Goal: Task Accomplishment & Management: Complete application form

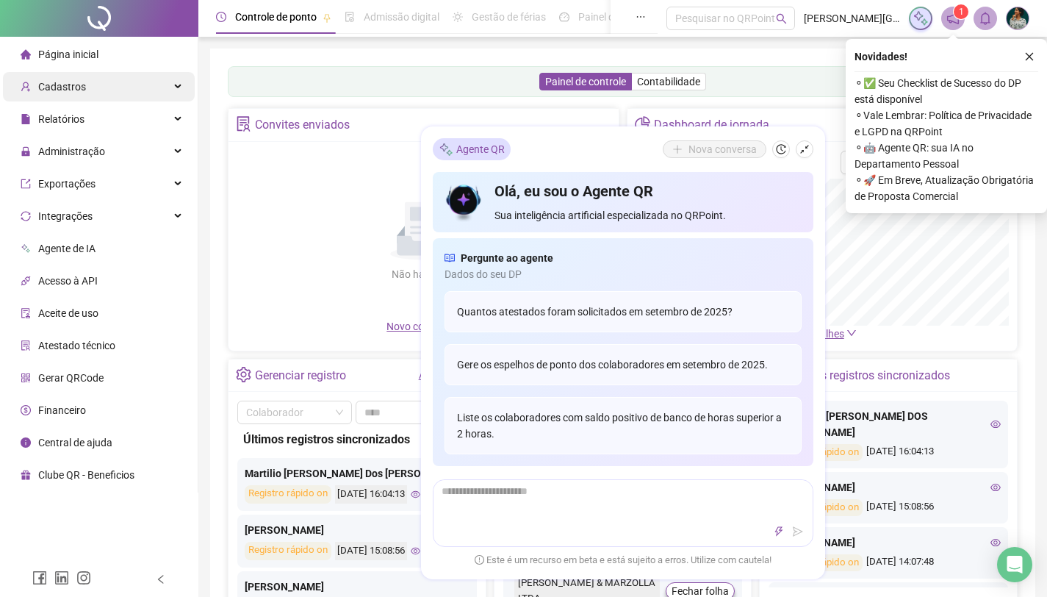
click at [111, 95] on div "Cadastros" at bounding box center [99, 86] width 192 height 29
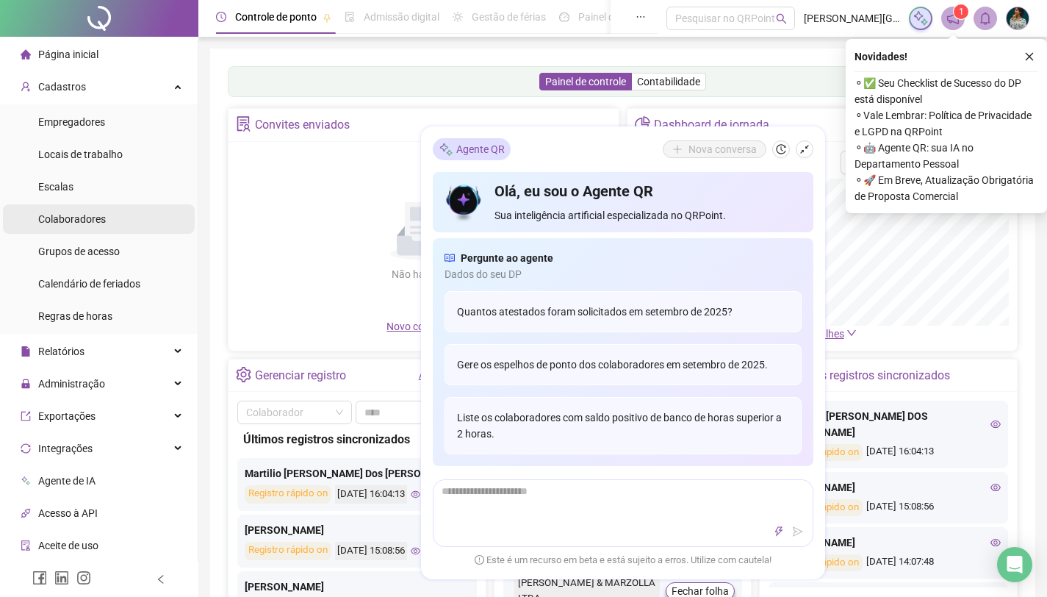
click at [97, 214] on span "Colaboradores" at bounding box center [72, 219] width 68 height 12
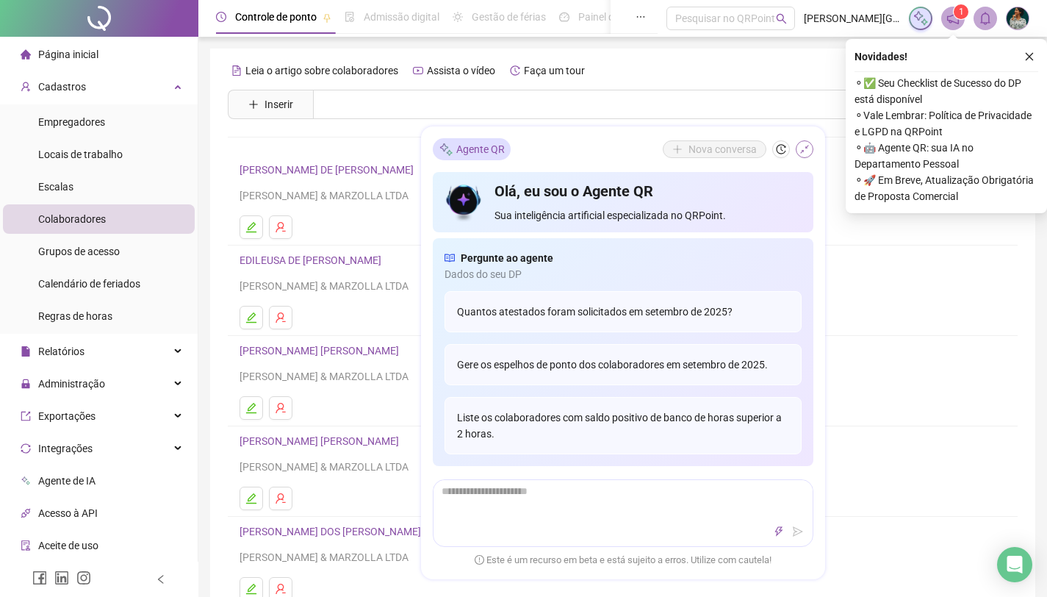
click at [804, 148] on icon "shrink" at bounding box center [804, 149] width 10 height 10
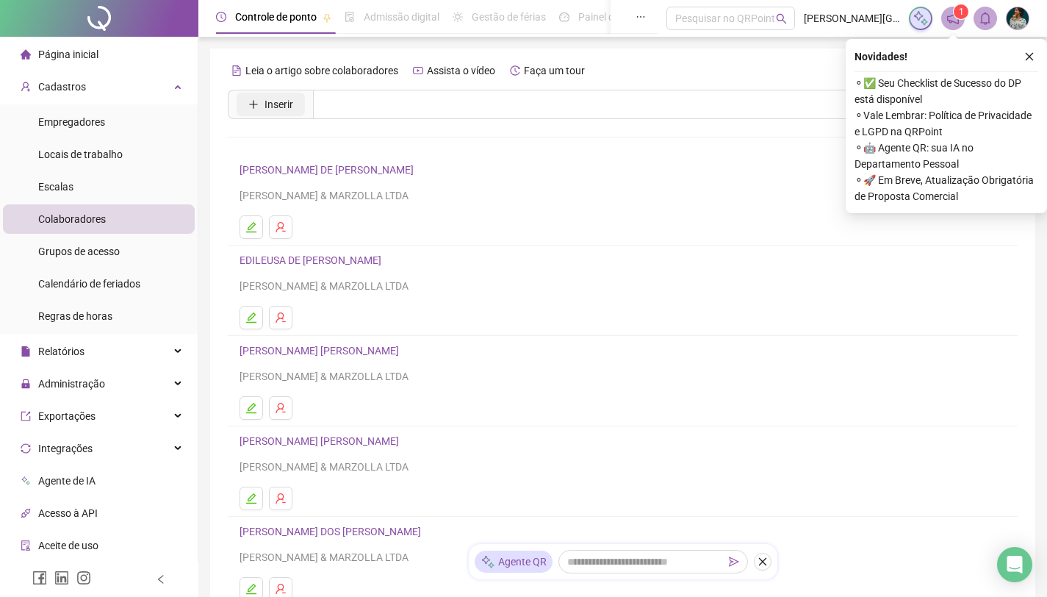
click at [276, 107] on span "Inserir" at bounding box center [278, 104] width 29 height 16
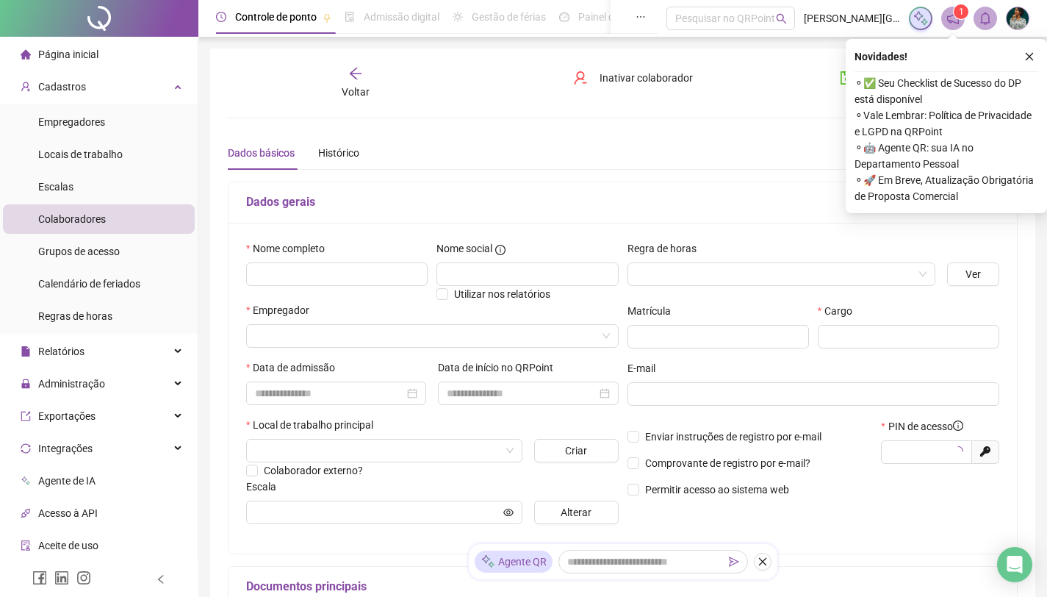
type input "*****"
click at [317, 270] on input "text" at bounding box center [336, 274] width 181 height 24
paste input "**********"
type input "**********"
click at [534, 271] on input "text" at bounding box center [526, 274] width 181 height 24
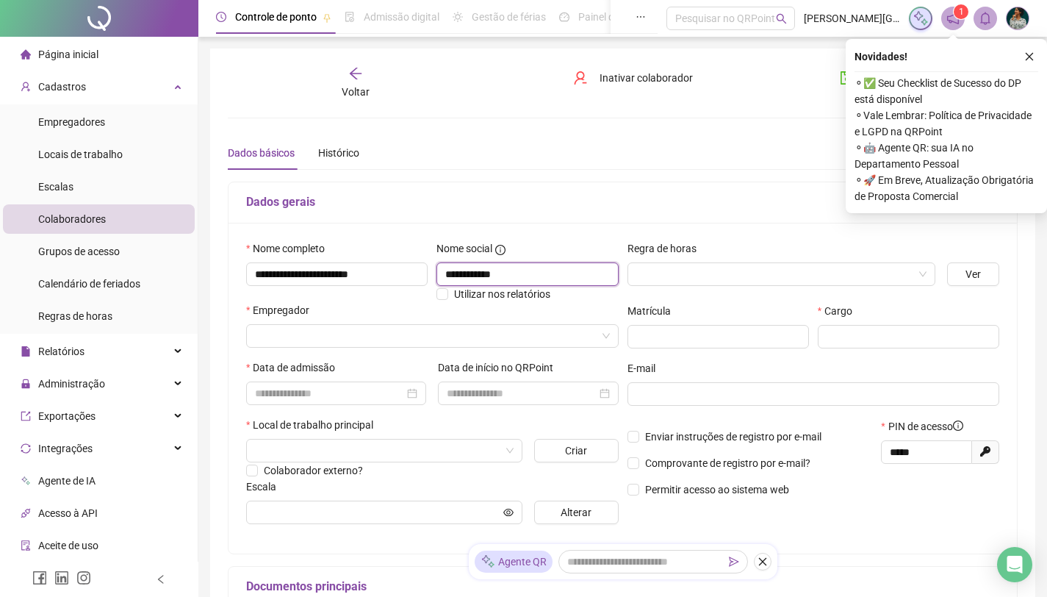
scroll to position [10, 0]
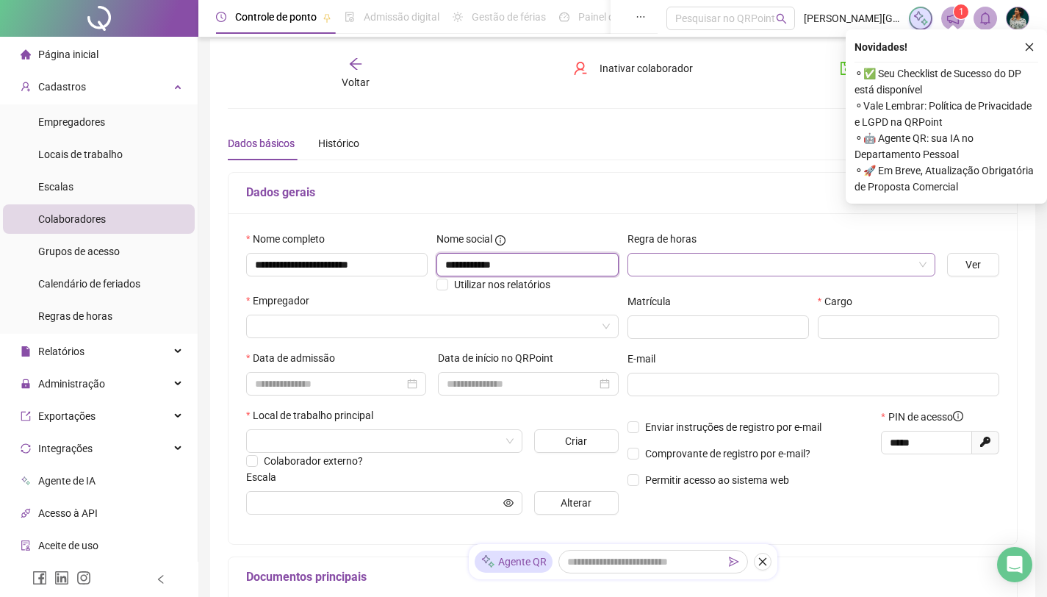
type input "**********"
click at [722, 268] on input "search" at bounding box center [774, 264] width 277 height 22
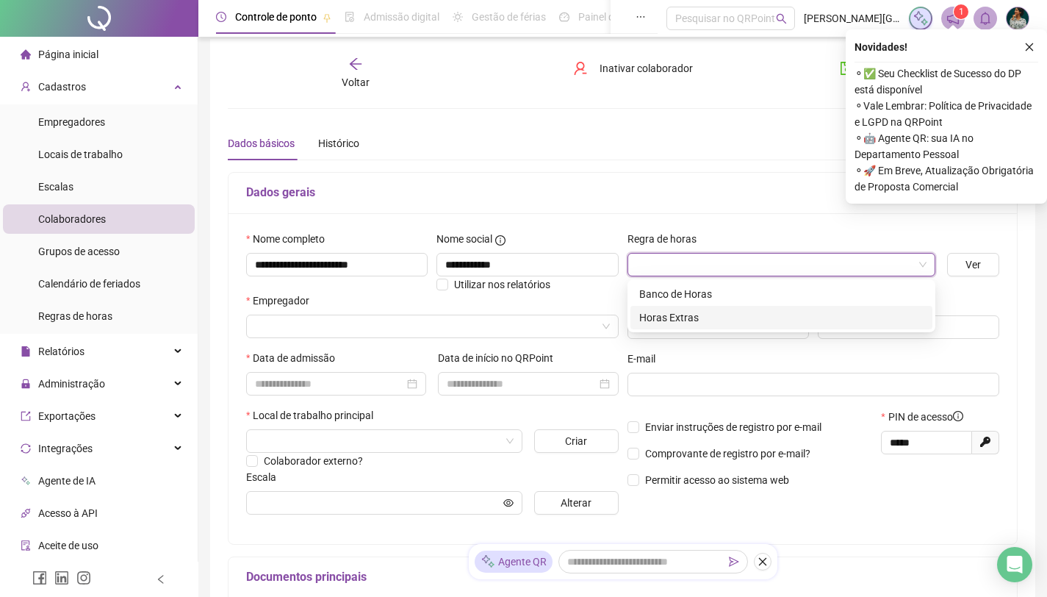
click at [715, 317] on div "Horas Extras" at bounding box center [781, 317] width 284 height 16
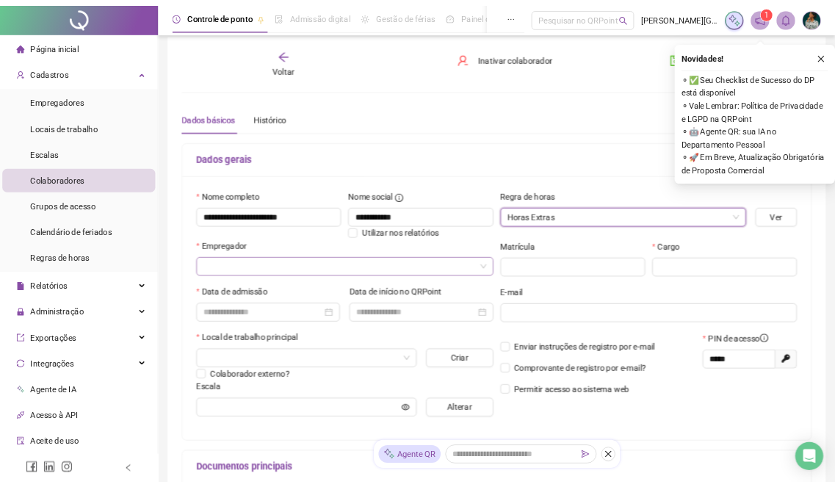
scroll to position [19, 0]
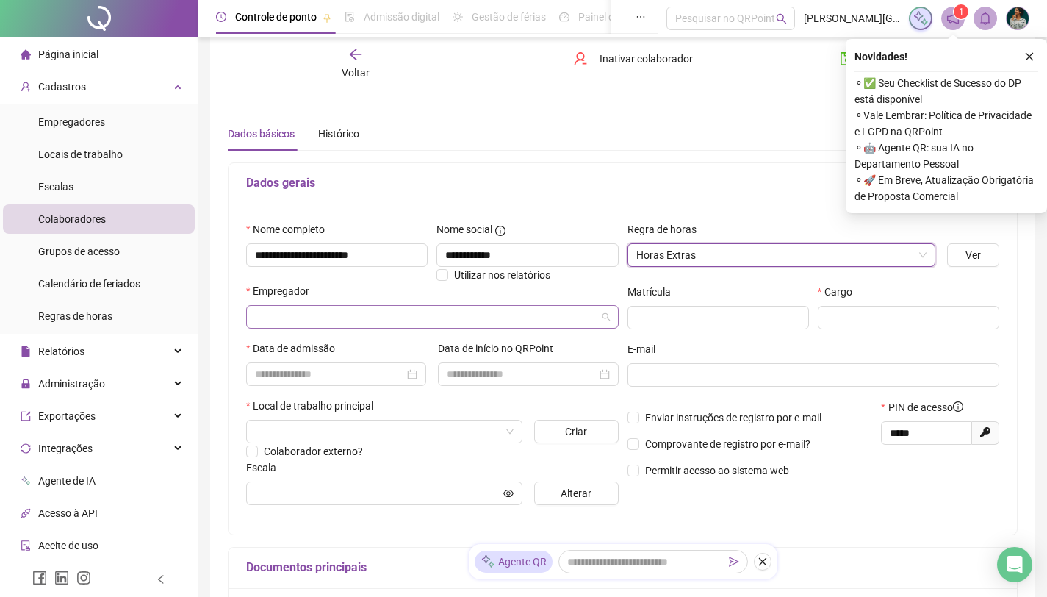
click at [462, 317] on input "search" at bounding box center [426, 317] width 342 height 22
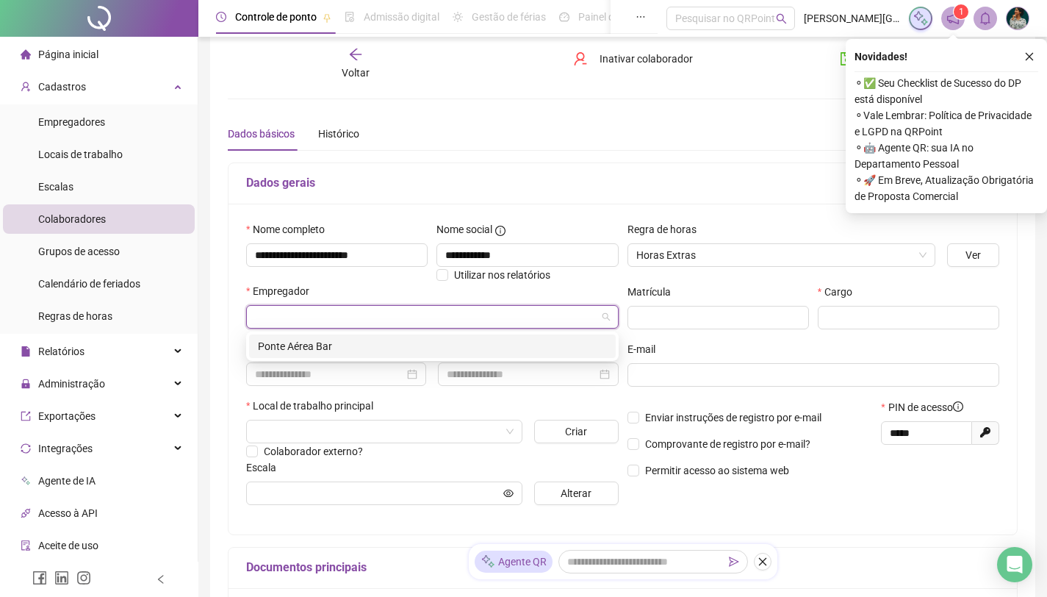
click at [468, 343] on div "Ponte Aérea Bar" at bounding box center [432, 346] width 349 height 16
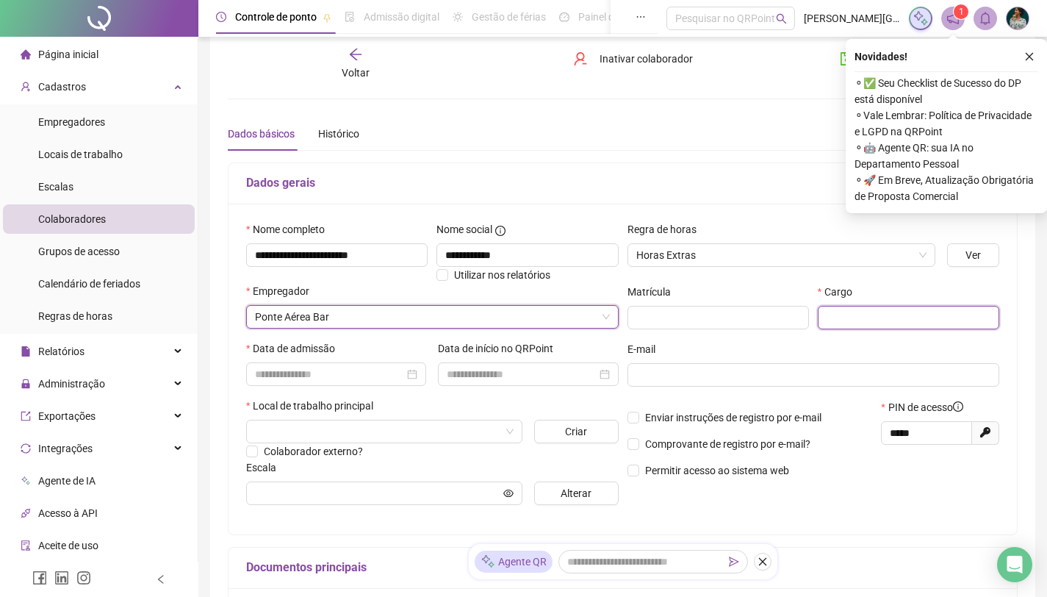
click at [871, 320] on input "text" at bounding box center [908, 318] width 181 height 24
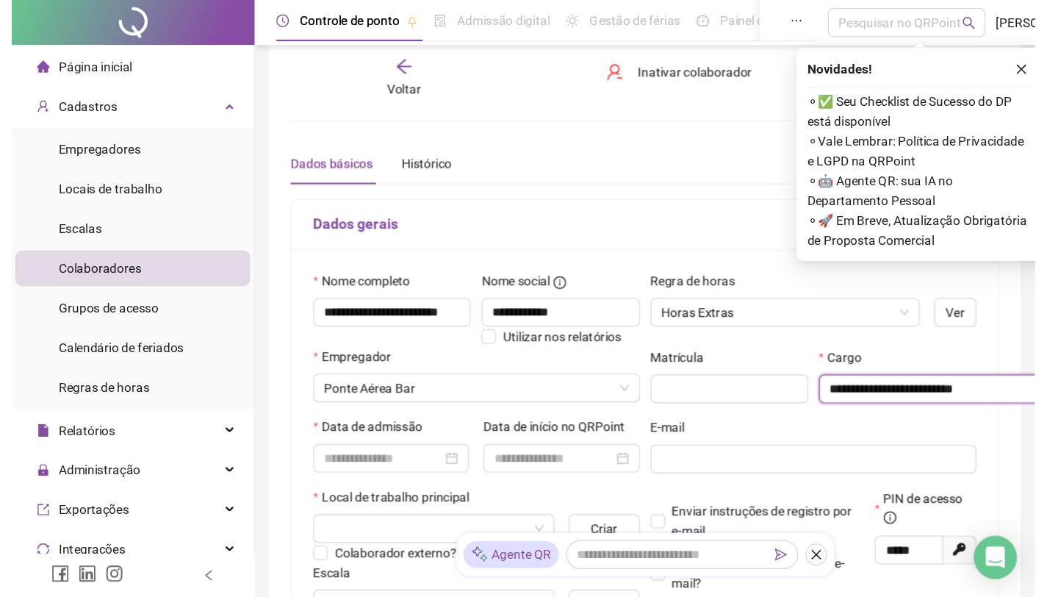
scroll to position [0, 0]
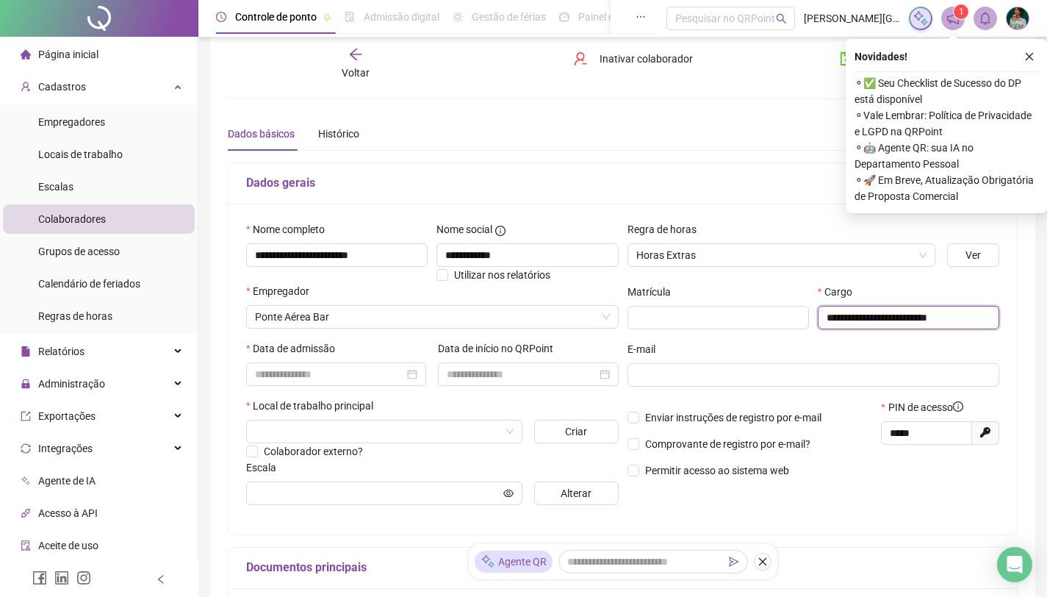
type input "**********"
click at [692, 341] on div "E-mail" at bounding box center [813, 352] width 372 height 22
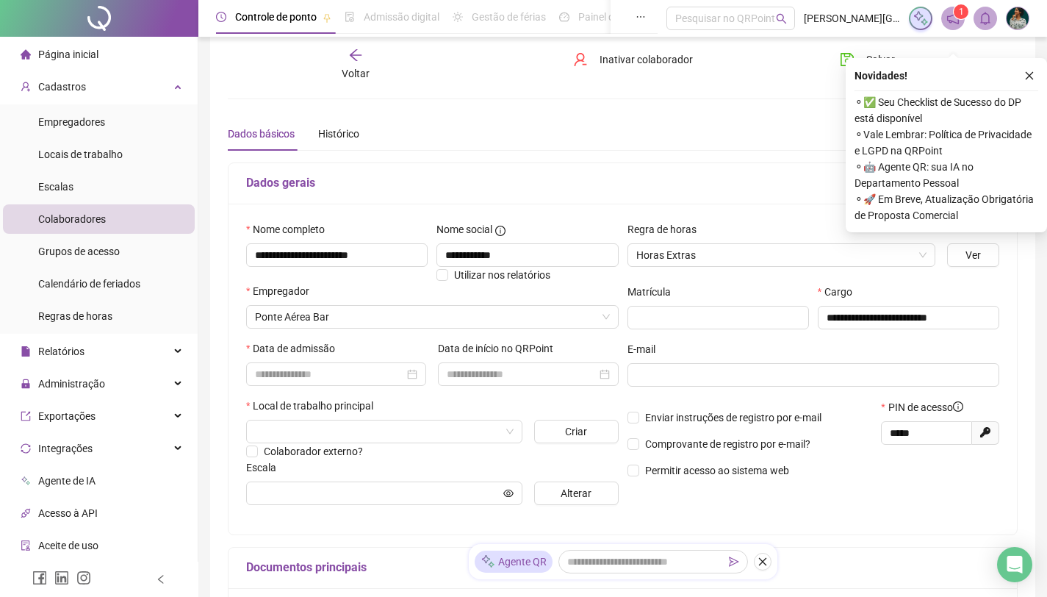
scroll to position [38, 0]
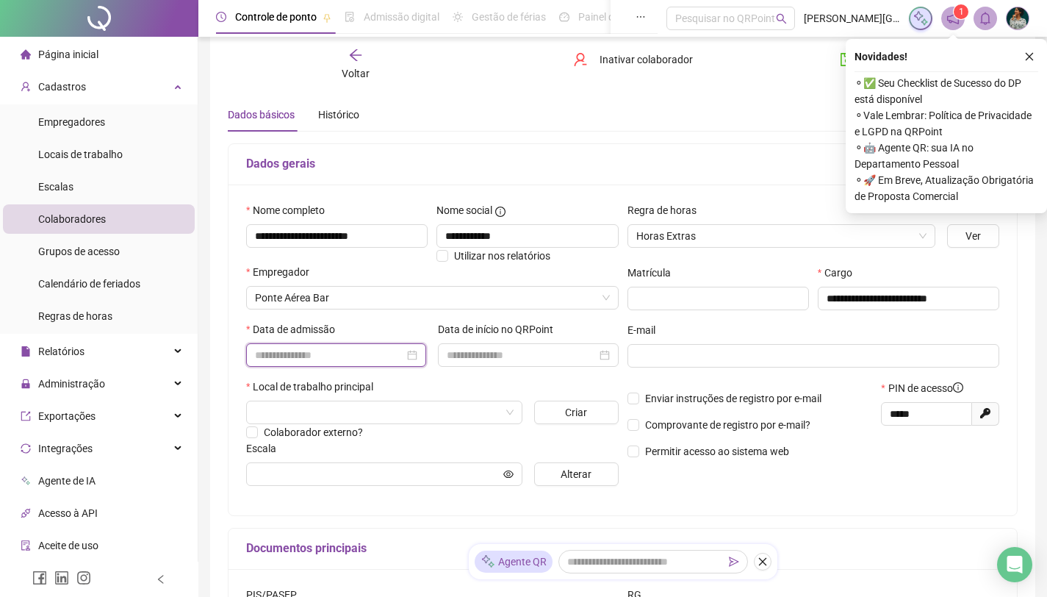
click at [367, 356] on input at bounding box center [329, 355] width 149 height 16
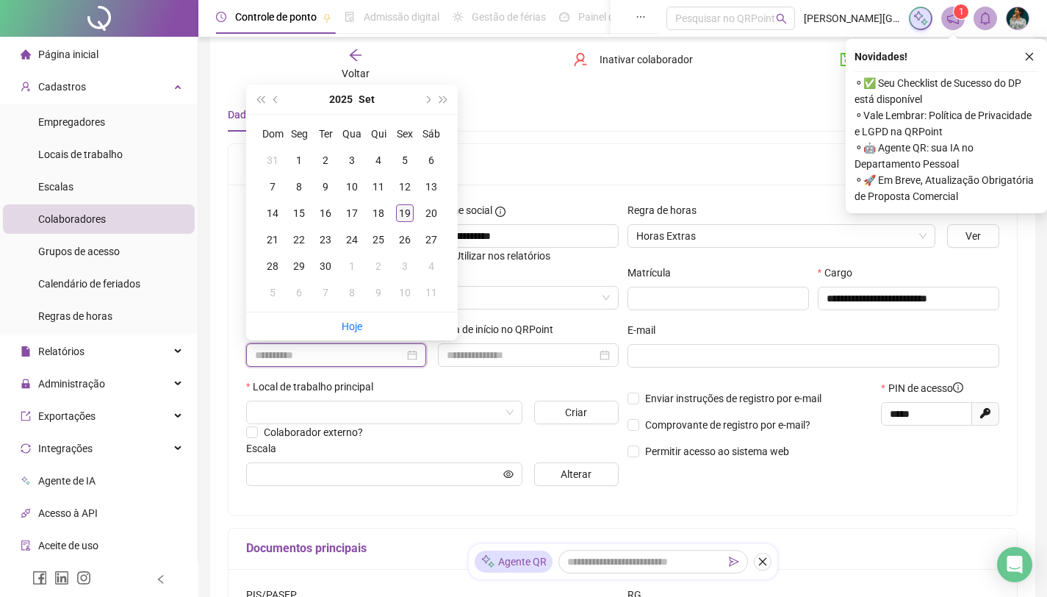
type input "**********"
click at [403, 211] on div "19" at bounding box center [405, 213] width 18 height 18
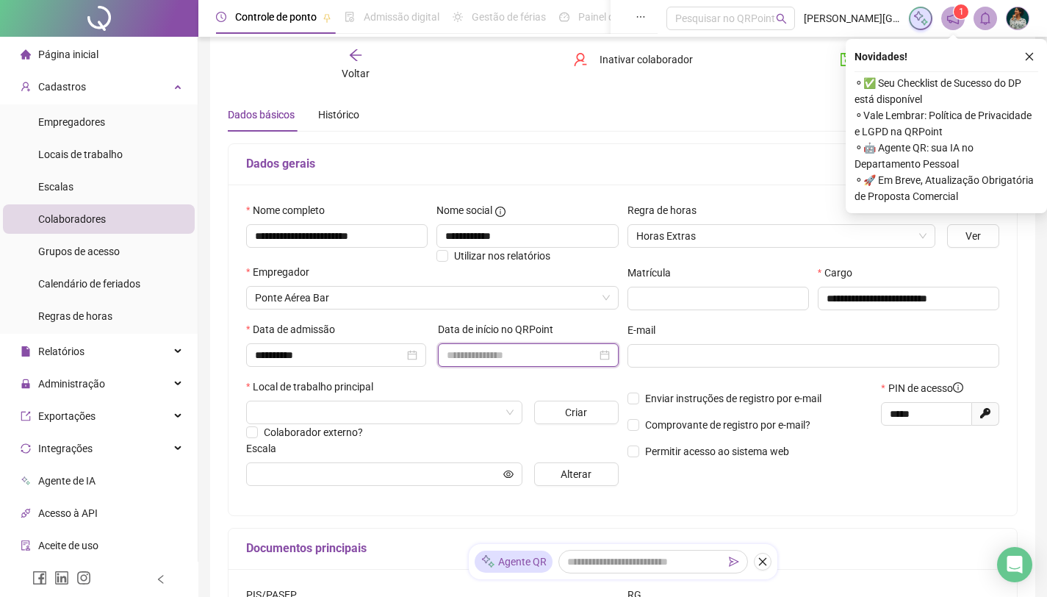
click at [487, 357] on input at bounding box center [521, 355] width 149 height 16
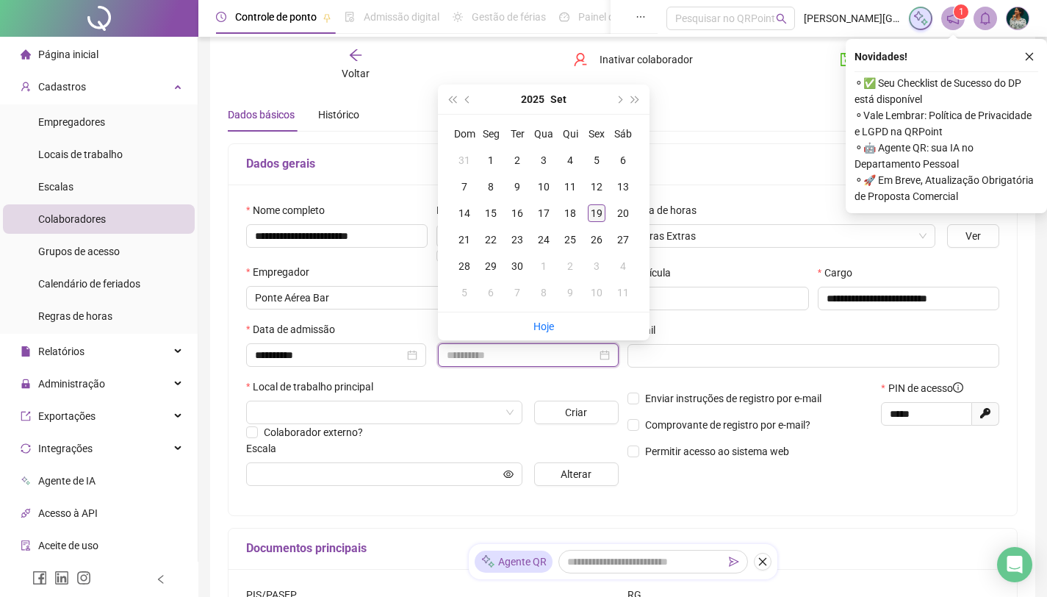
type input "**********"
click at [597, 210] on div "19" at bounding box center [597, 213] width 18 height 18
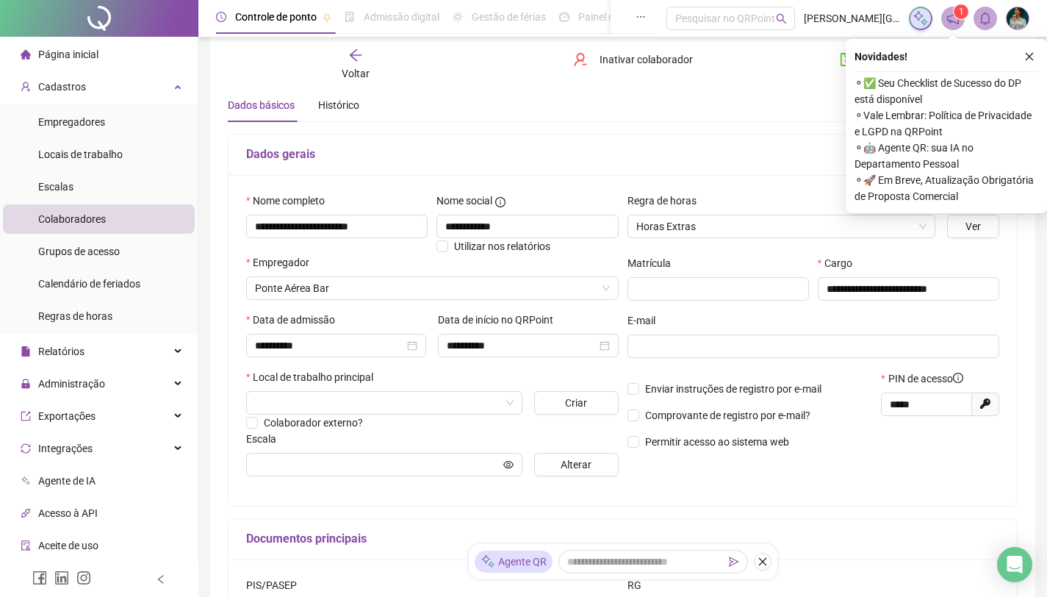
scroll to position [57, 0]
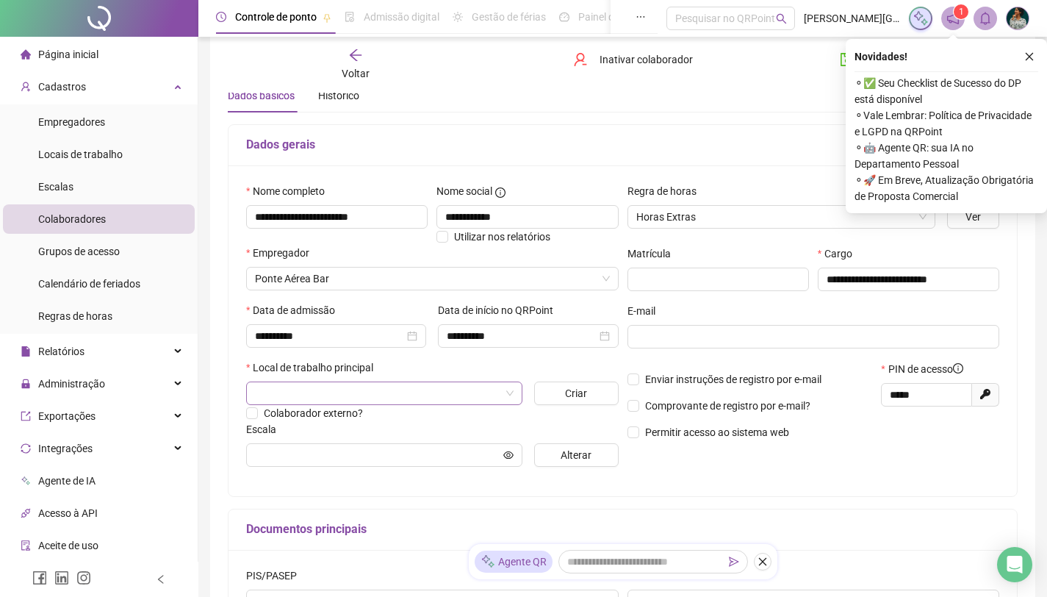
click at [428, 392] on input "search" at bounding box center [377, 393] width 245 height 22
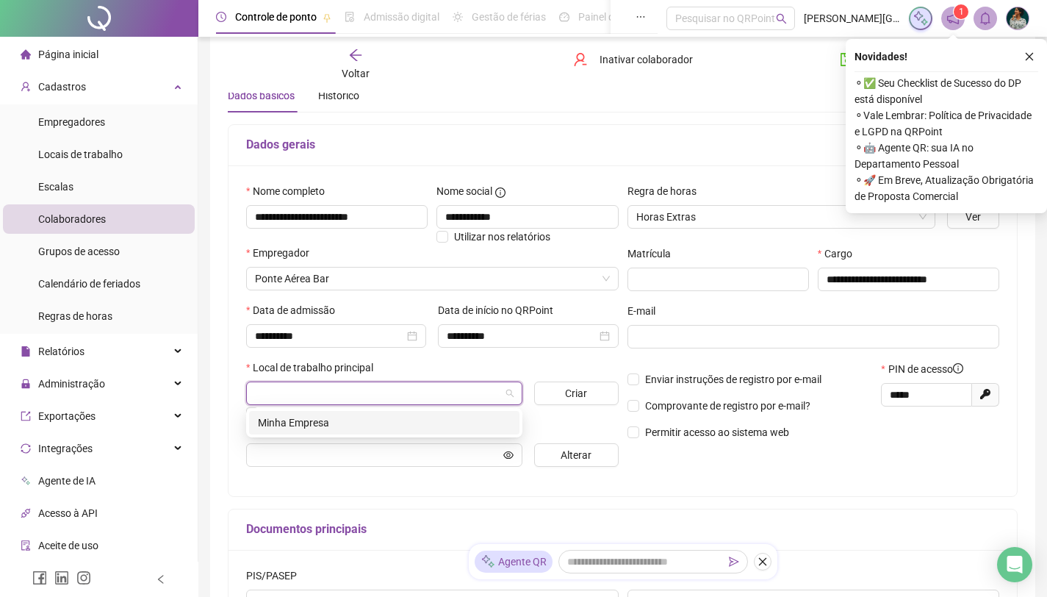
click at [420, 417] on div "Minha Empresa" at bounding box center [384, 422] width 253 height 16
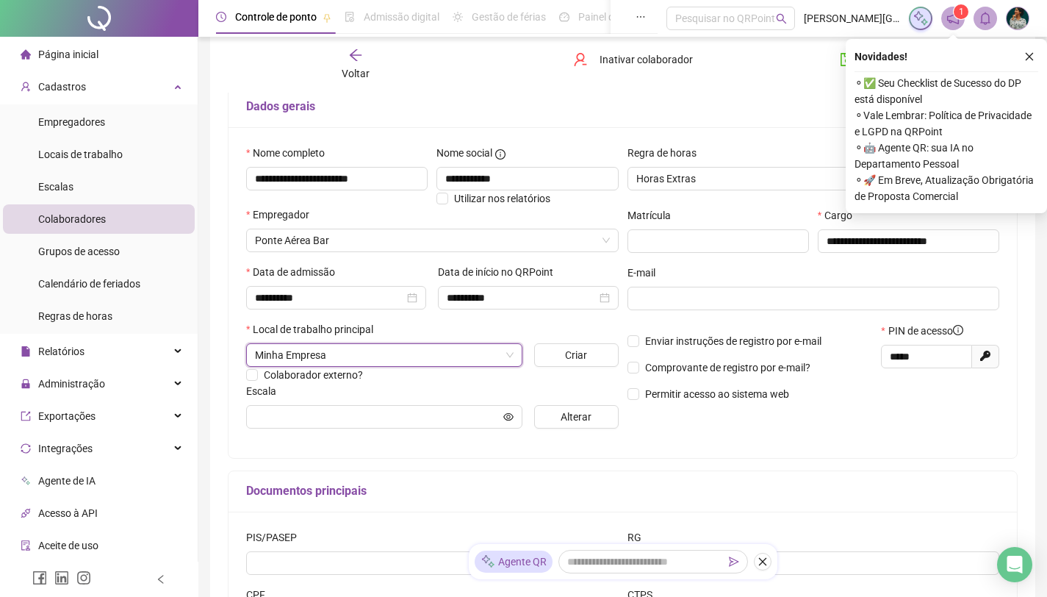
scroll to position [105, 0]
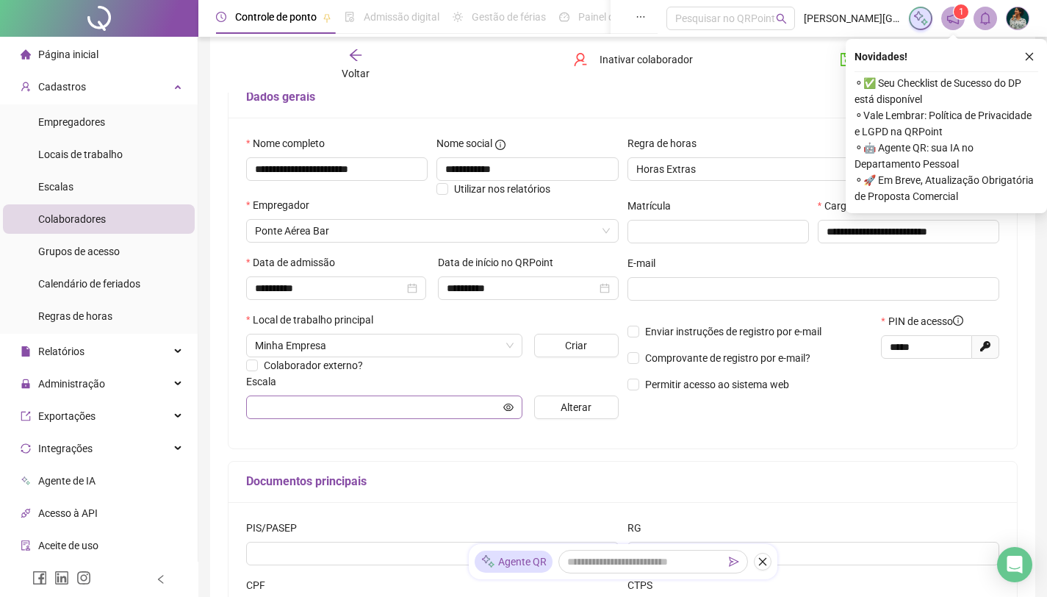
click at [502, 407] on span at bounding box center [384, 407] width 276 height 24
click at [475, 407] on input "text" at bounding box center [377, 407] width 245 height 16
click at [569, 406] on span "Alterar" at bounding box center [576, 407] width 31 height 16
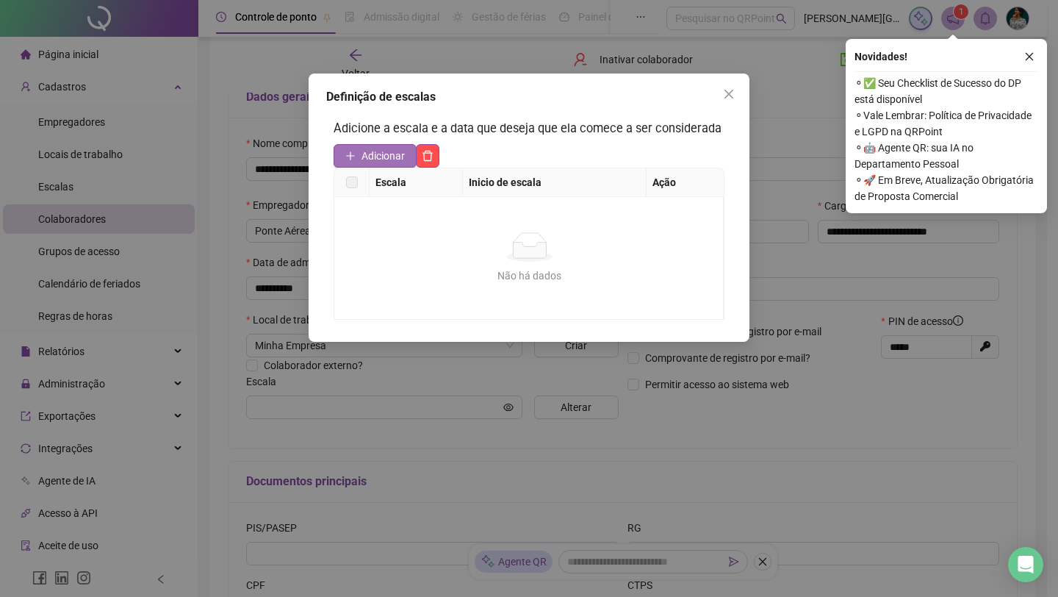
click at [372, 164] on span "Adicionar" at bounding box center [382, 156] width 43 height 16
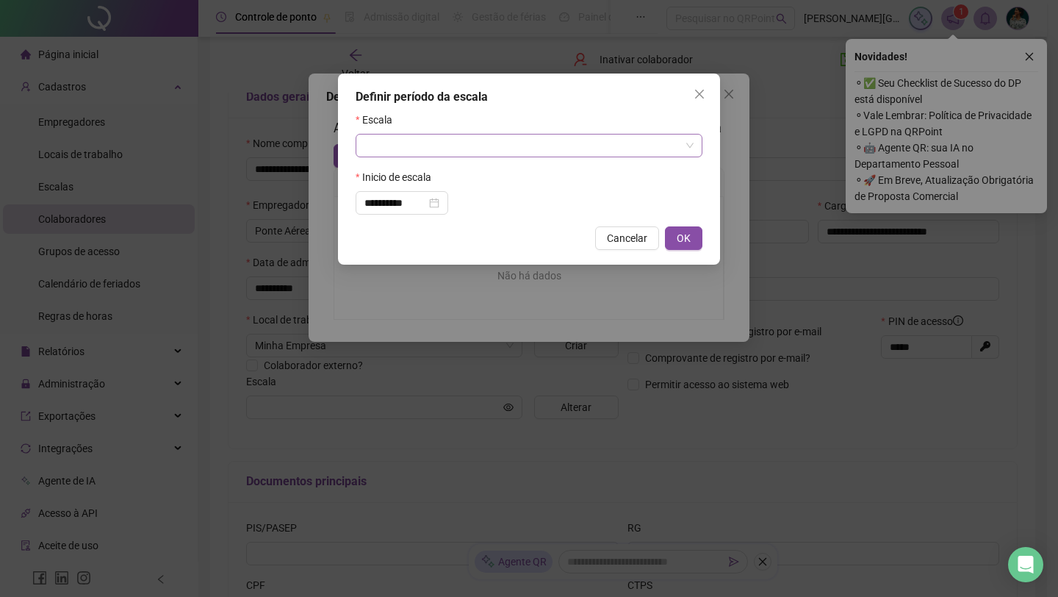
click at [421, 143] on input "search" at bounding box center [522, 145] width 316 height 22
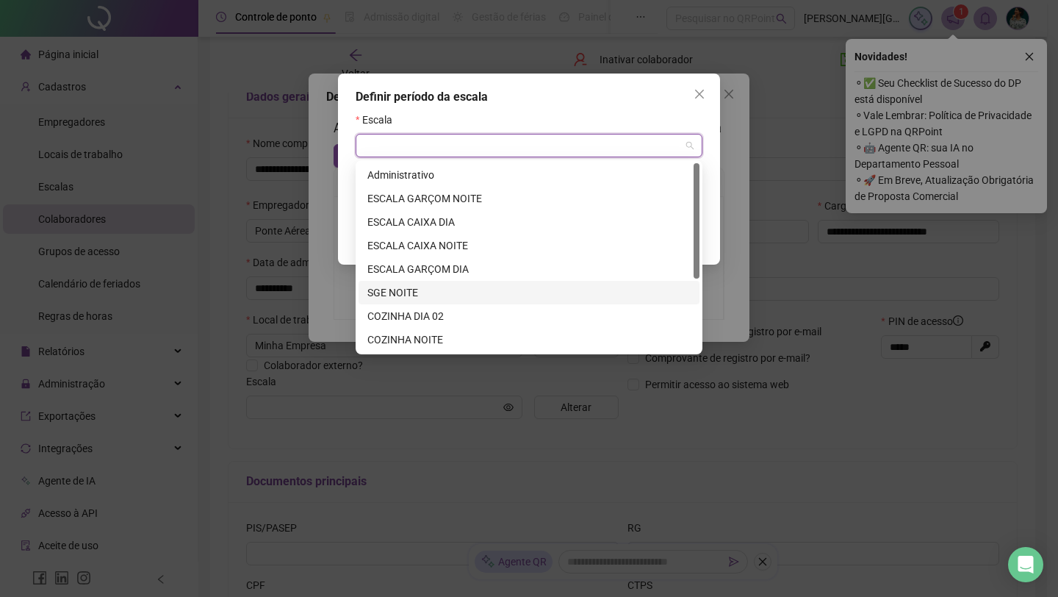
click at [443, 292] on div "SGE NOITE" at bounding box center [528, 292] width 323 height 16
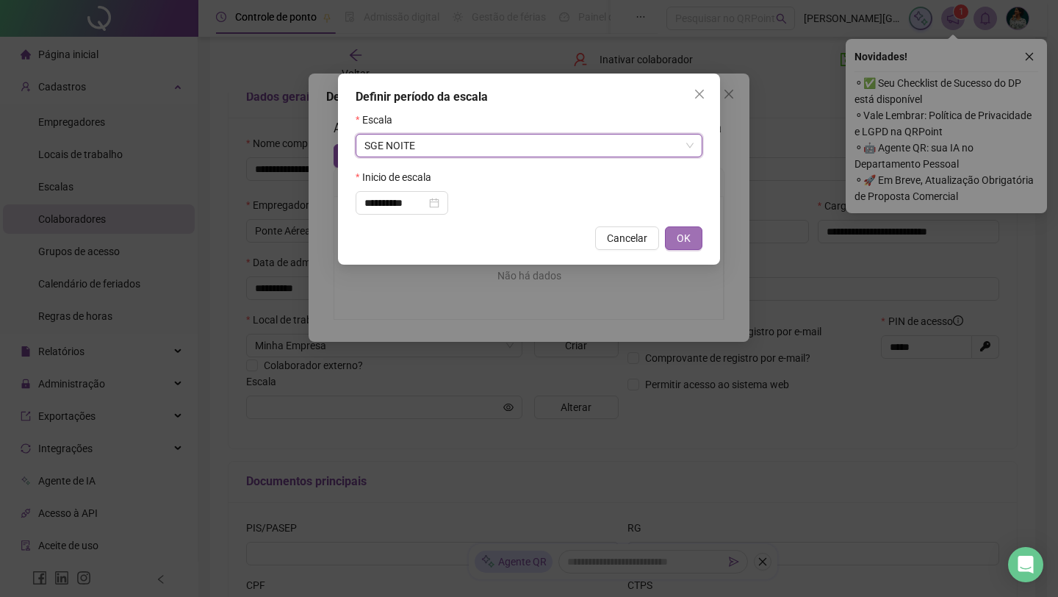
click at [682, 241] on span "OK" at bounding box center [684, 238] width 14 height 16
type input "*********"
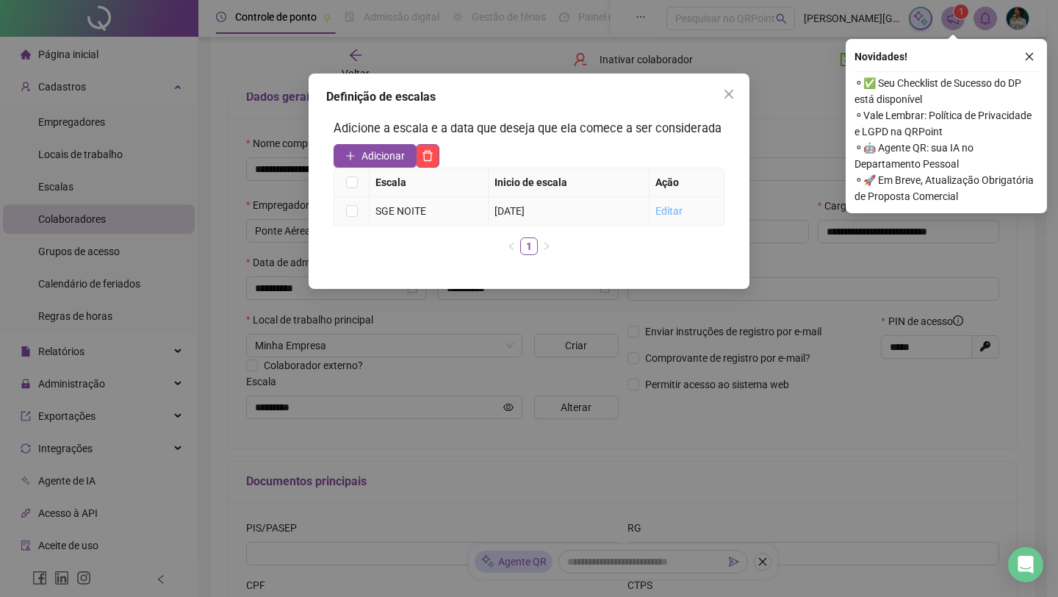
click at [672, 217] on link "Editar" at bounding box center [668, 211] width 27 height 12
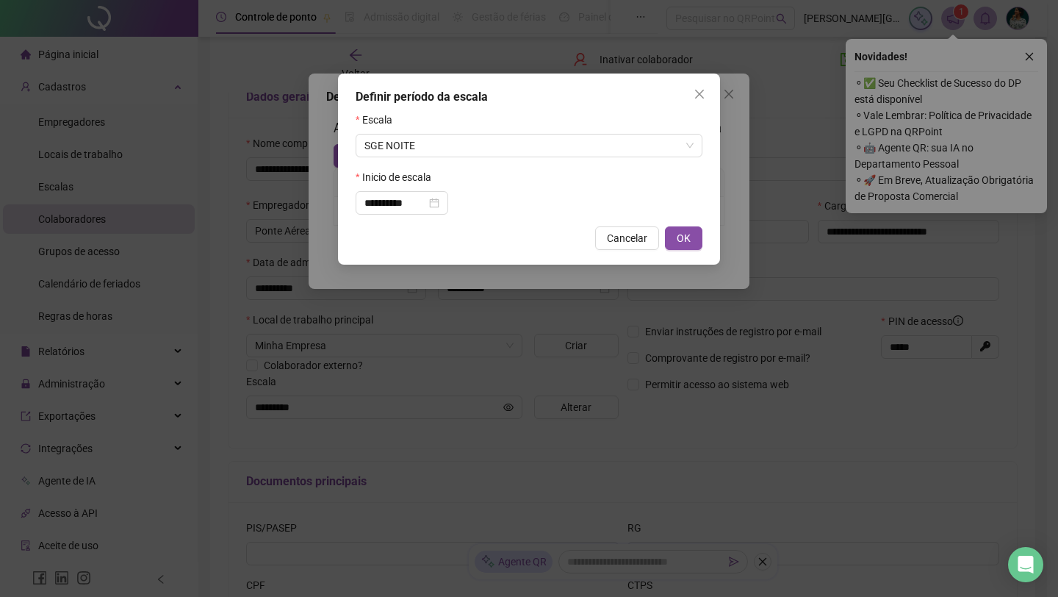
drag, startPoint x: 688, startPoint y: 232, endPoint x: 694, endPoint y: 191, distance: 41.6
click at [688, 232] on span "OK" at bounding box center [684, 238] width 14 height 16
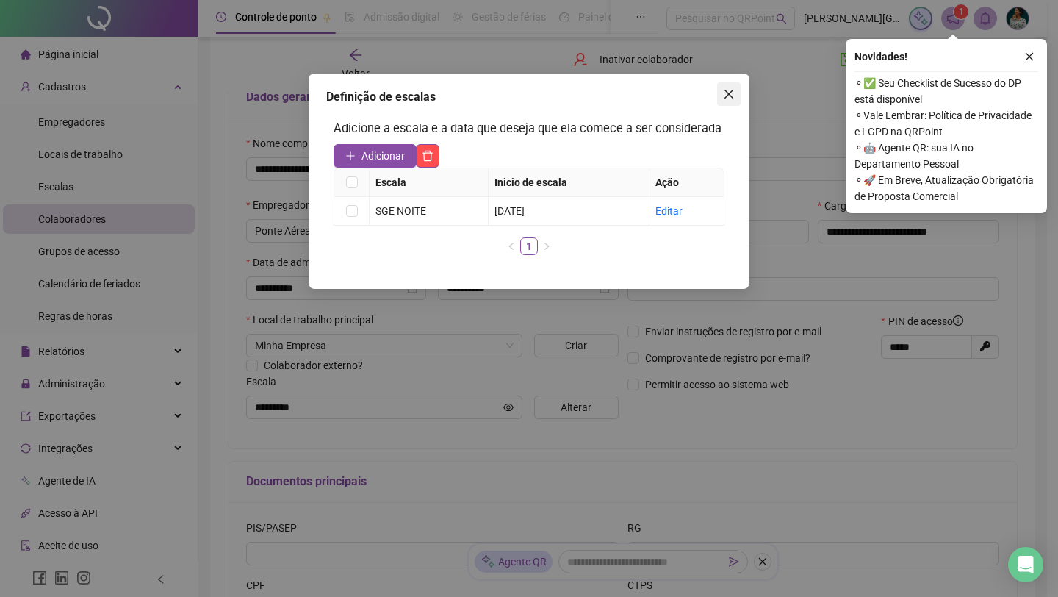
click at [725, 90] on icon "close" at bounding box center [728, 94] width 9 height 9
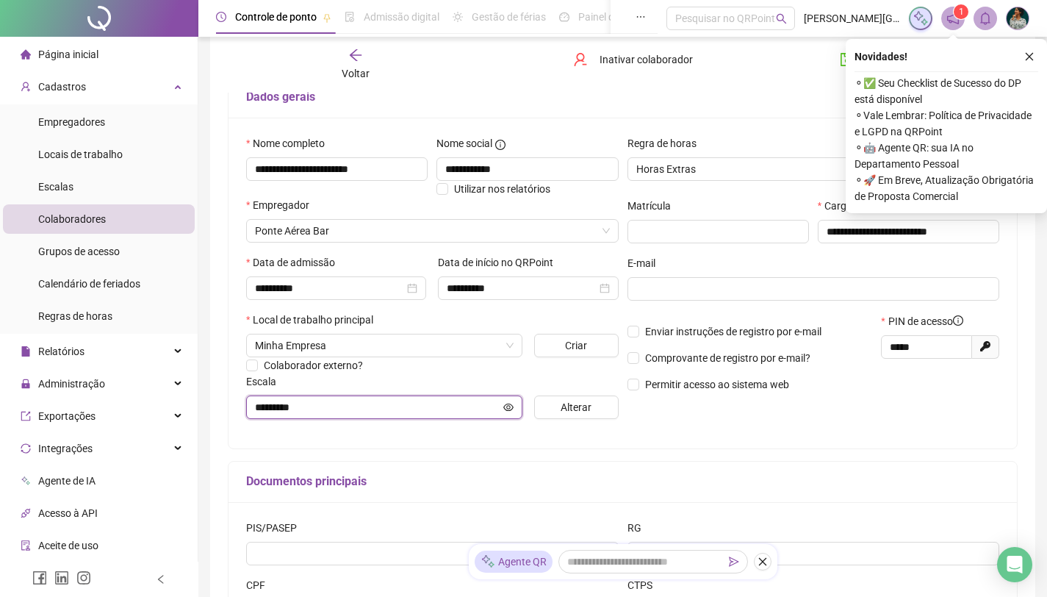
click at [505, 405] on icon "eye" at bounding box center [508, 407] width 10 height 10
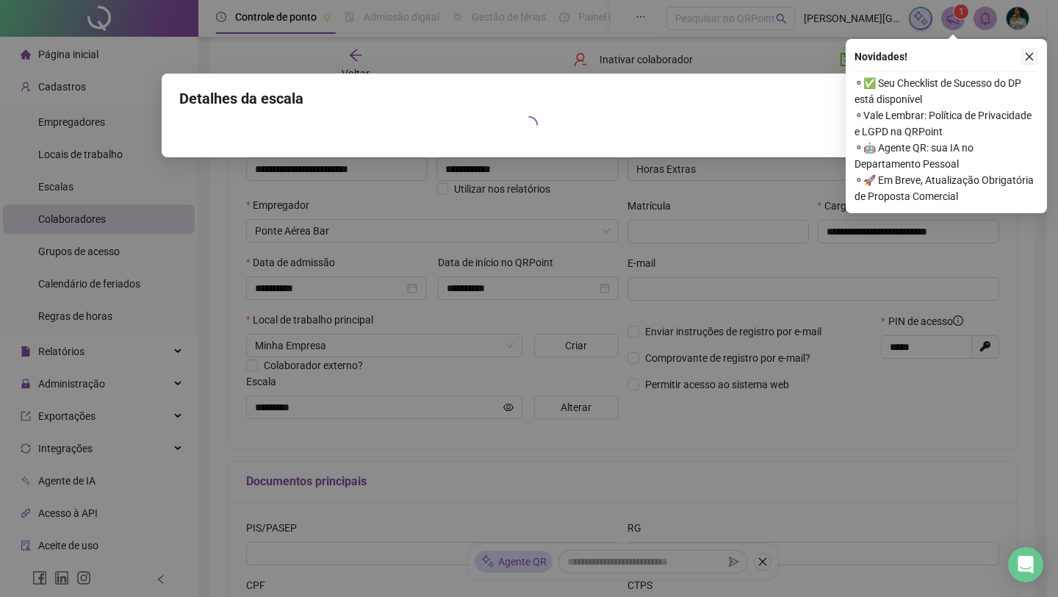
click at [1034, 57] on icon "close" at bounding box center [1029, 56] width 10 height 10
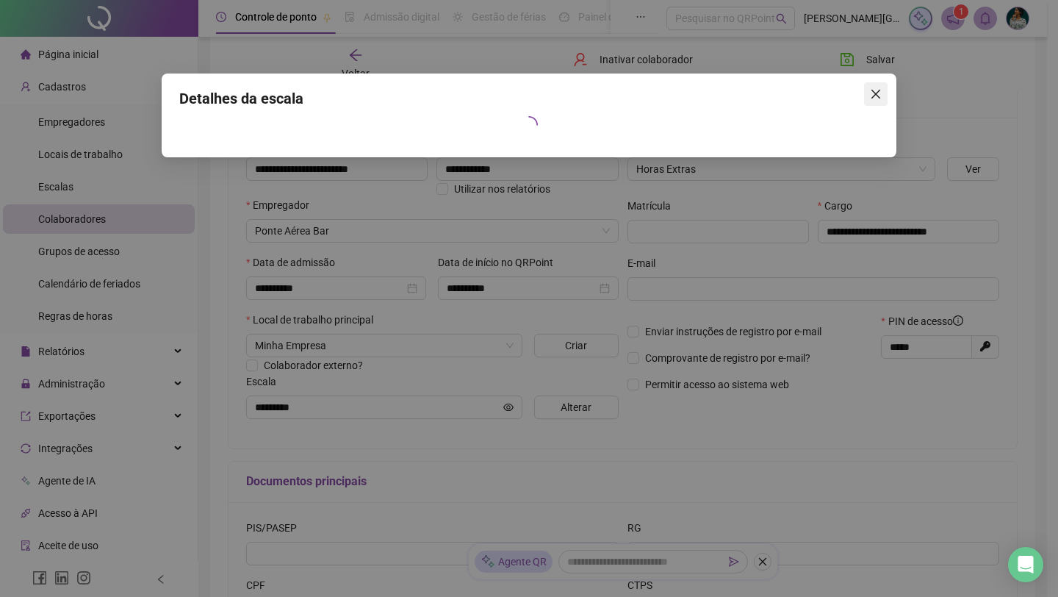
click at [877, 90] on icon "close" at bounding box center [876, 94] width 12 height 12
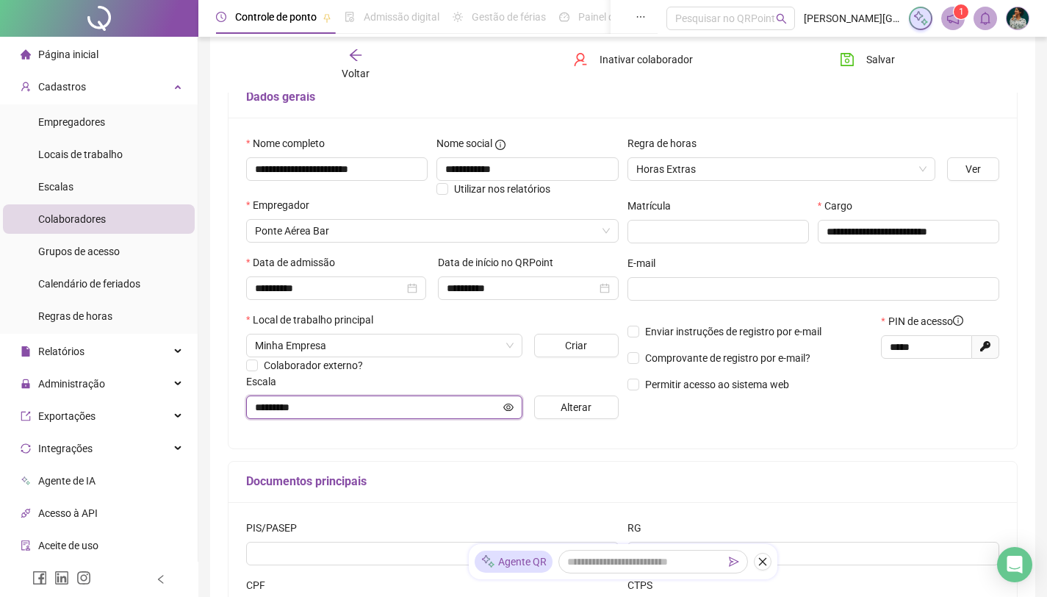
scroll to position [236, 0]
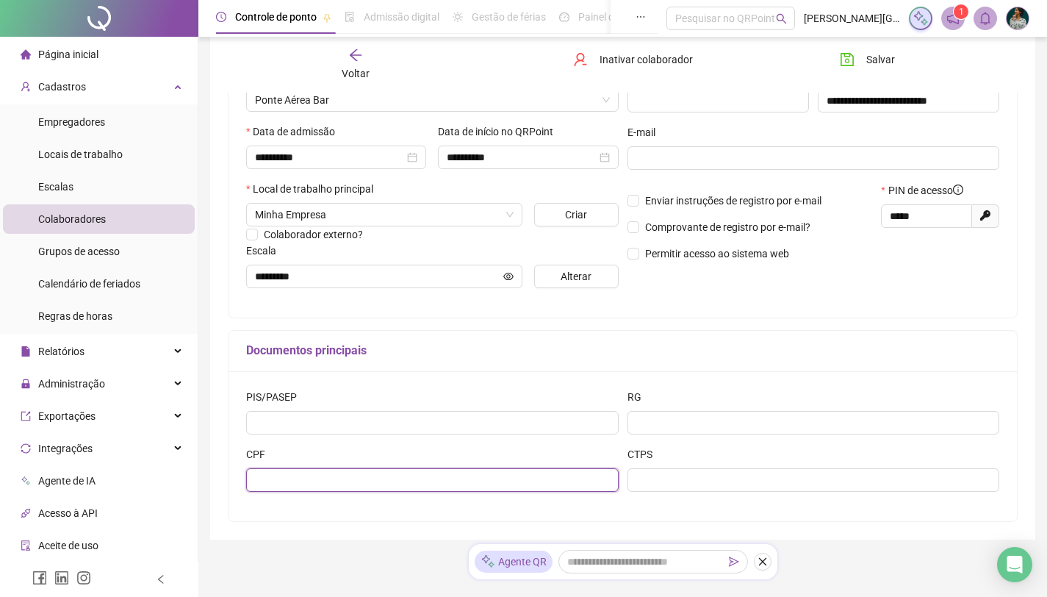
click at [359, 480] on input "text" at bounding box center [432, 480] width 372 height 24
paste input "**********"
type input "**********"
click at [734, 300] on div "**********" at bounding box center [622, 152] width 788 height 331
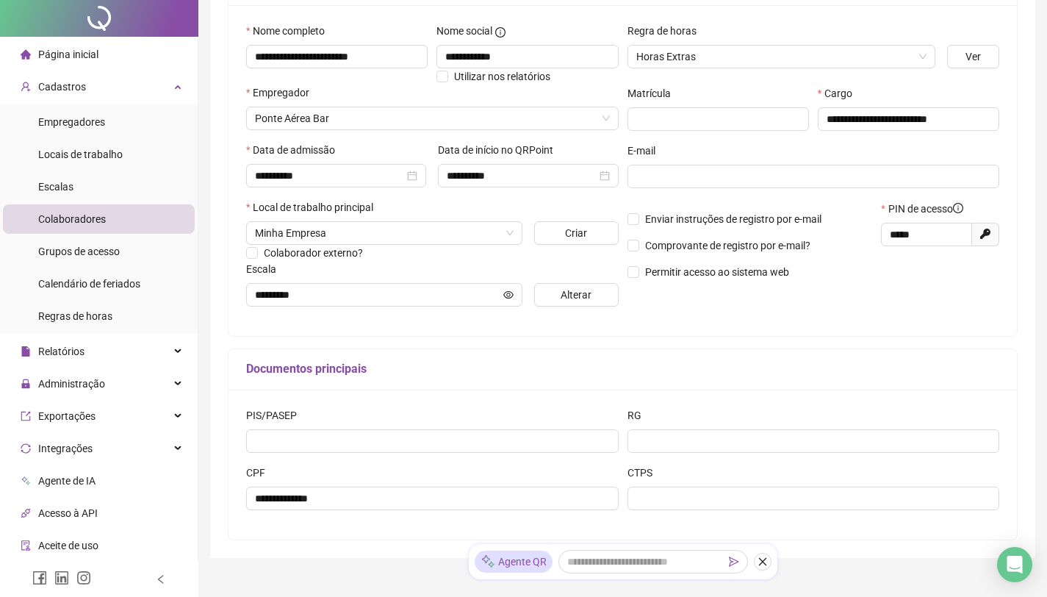
scroll to position [0, 0]
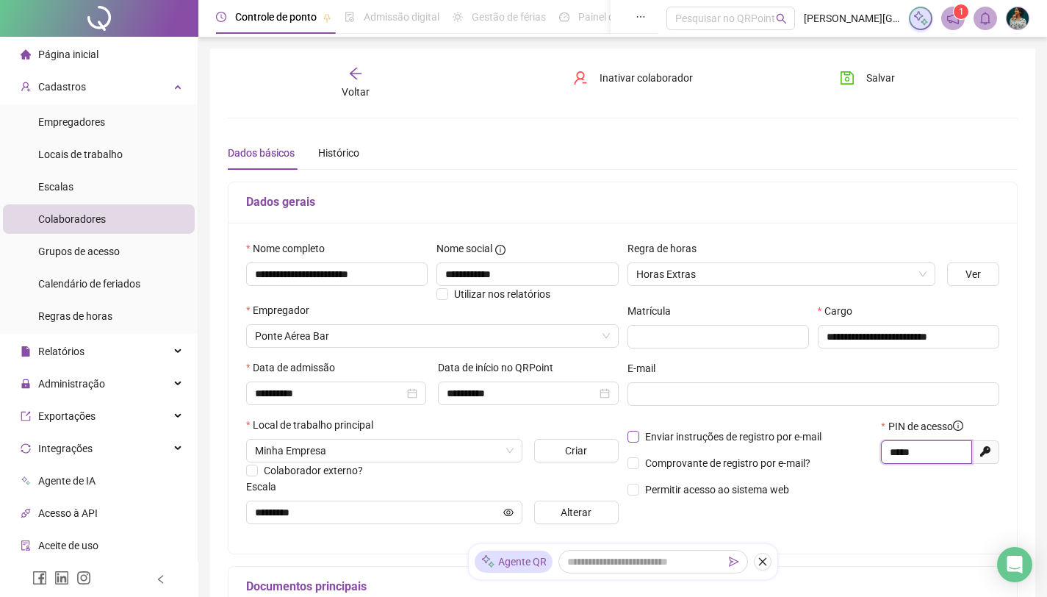
drag, startPoint x: 940, startPoint y: 454, endPoint x: 825, endPoint y: 444, distance: 115.1
click at [825, 444] on div "Enviar instruções de registro por e-mail Comprovante de registro por e-mail? Pe…" at bounding box center [813, 463] width 381 height 90
click at [869, 203] on h5 "Dados gerais" at bounding box center [622, 202] width 753 height 18
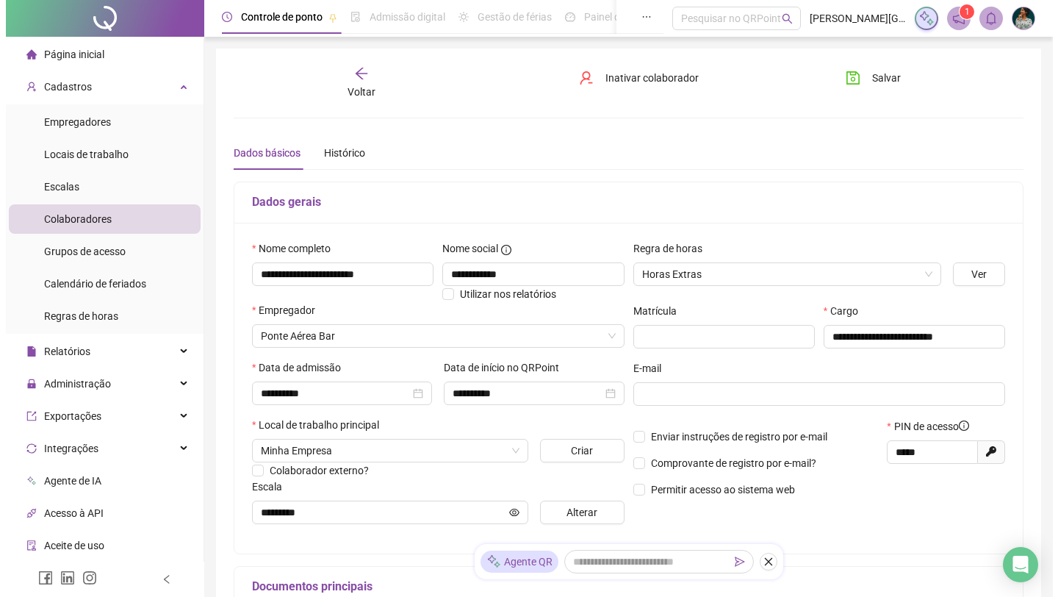
scroll to position [66, 0]
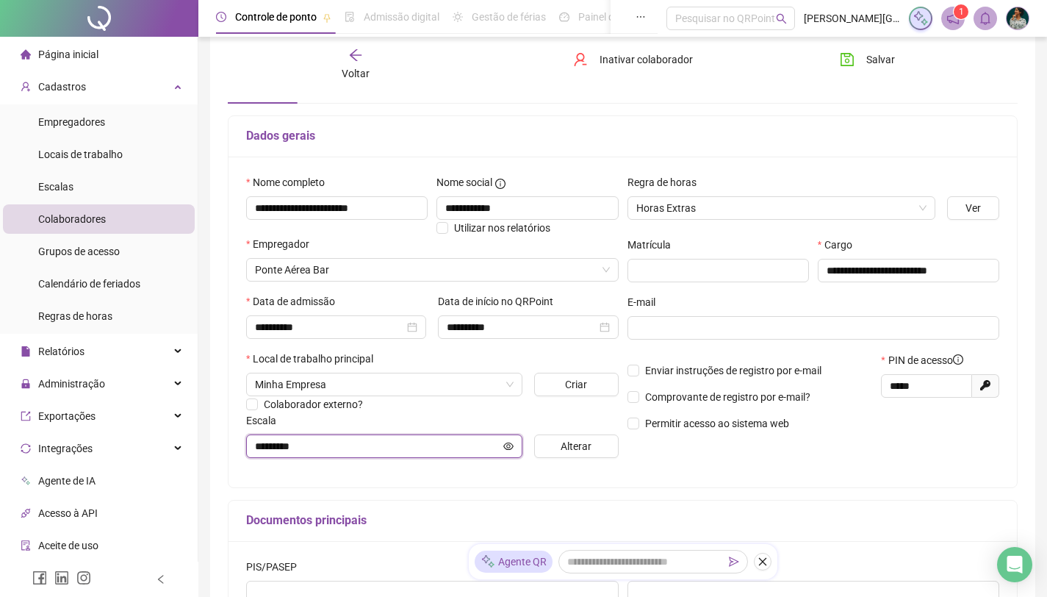
click at [507, 444] on icon "eye" at bounding box center [508, 446] width 10 height 10
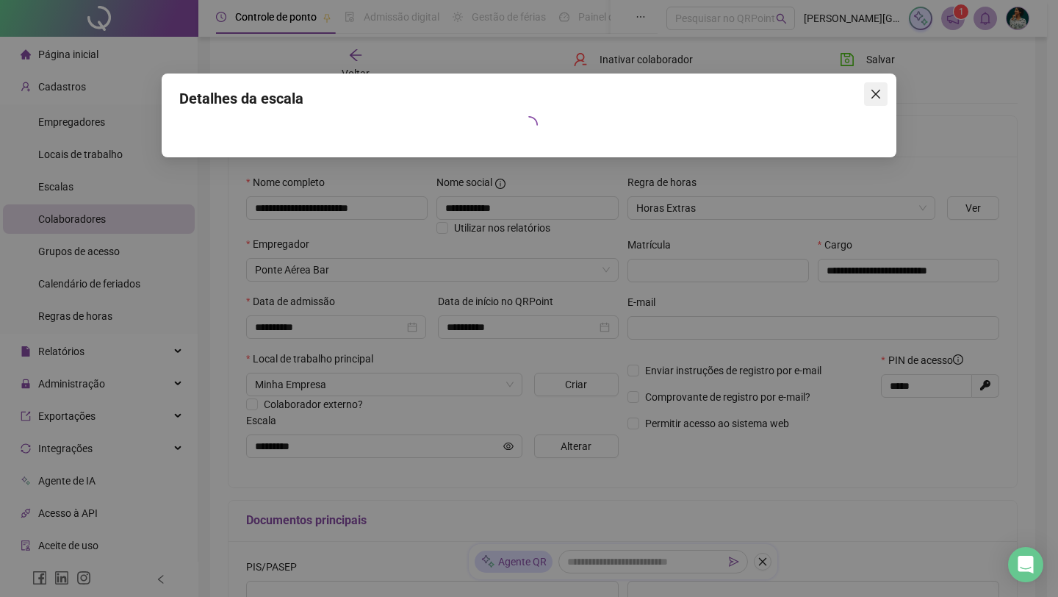
click at [879, 89] on icon "close" at bounding box center [876, 94] width 12 height 12
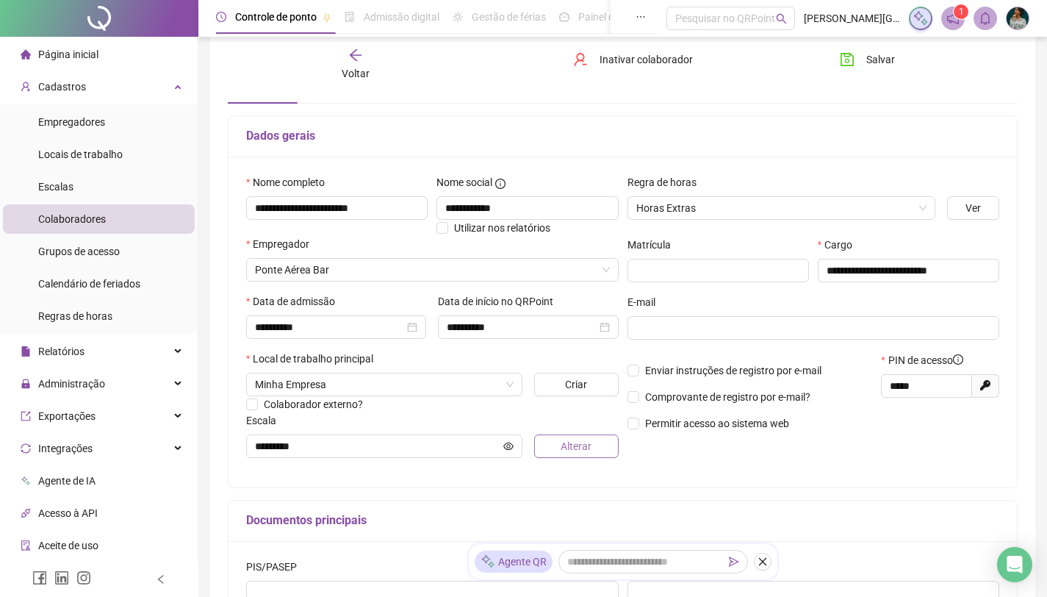
click at [575, 442] on span "Alterar" at bounding box center [576, 446] width 31 height 16
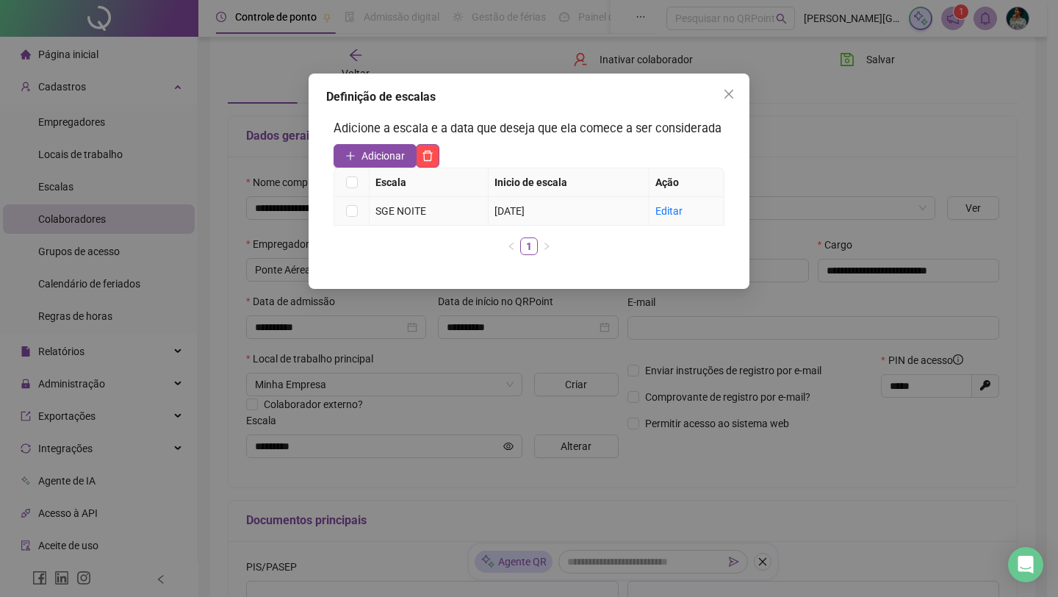
click at [674, 217] on link "Editar" at bounding box center [668, 211] width 27 height 12
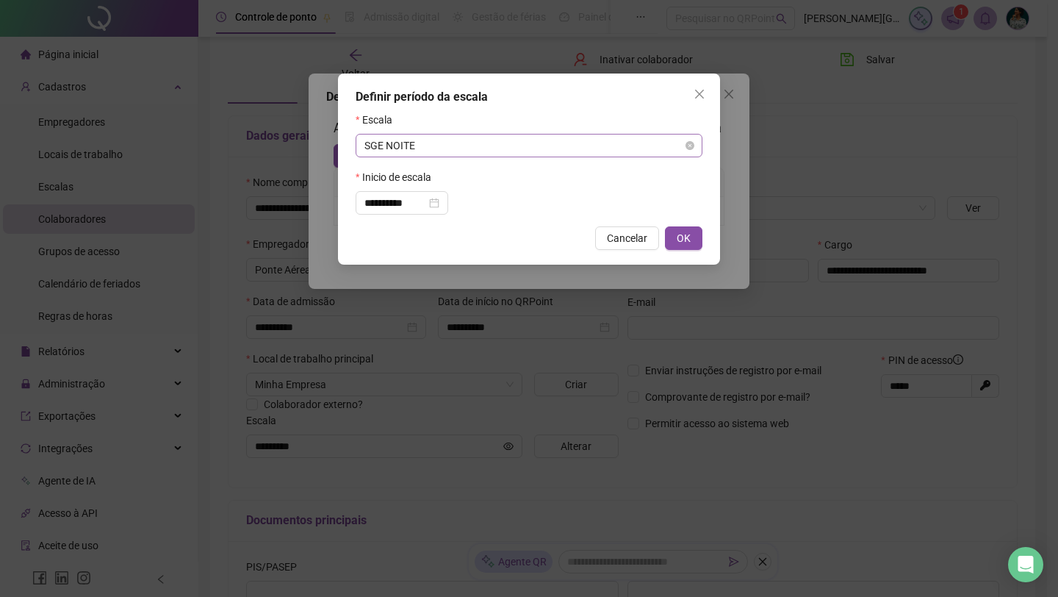
click at [565, 150] on span "SGE NOITE" at bounding box center [528, 145] width 329 height 22
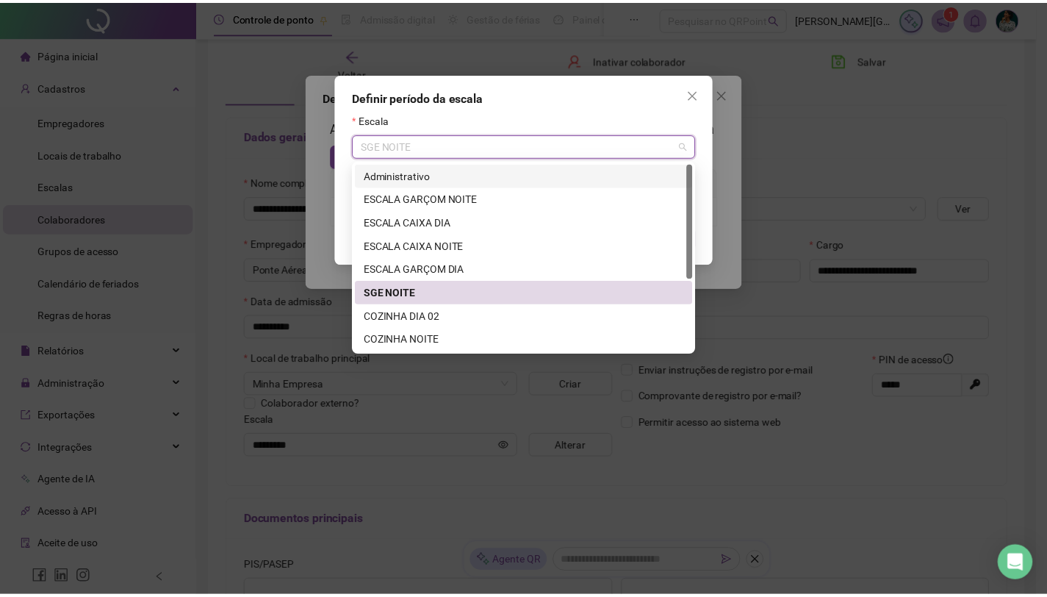
scroll to position [118, 0]
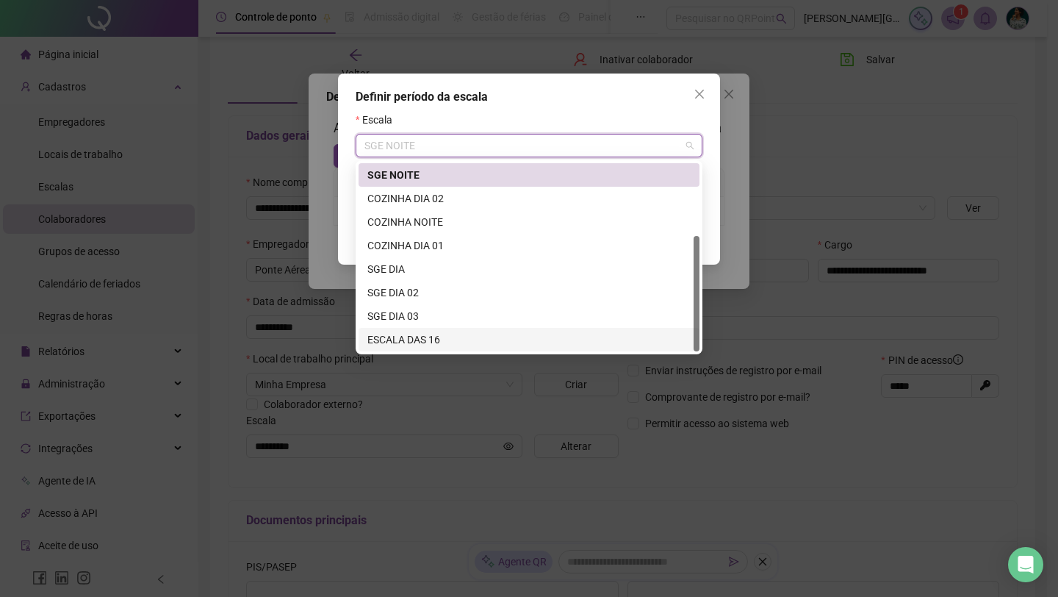
click at [469, 342] on div "ESCALA DAS 16" at bounding box center [528, 339] width 323 height 16
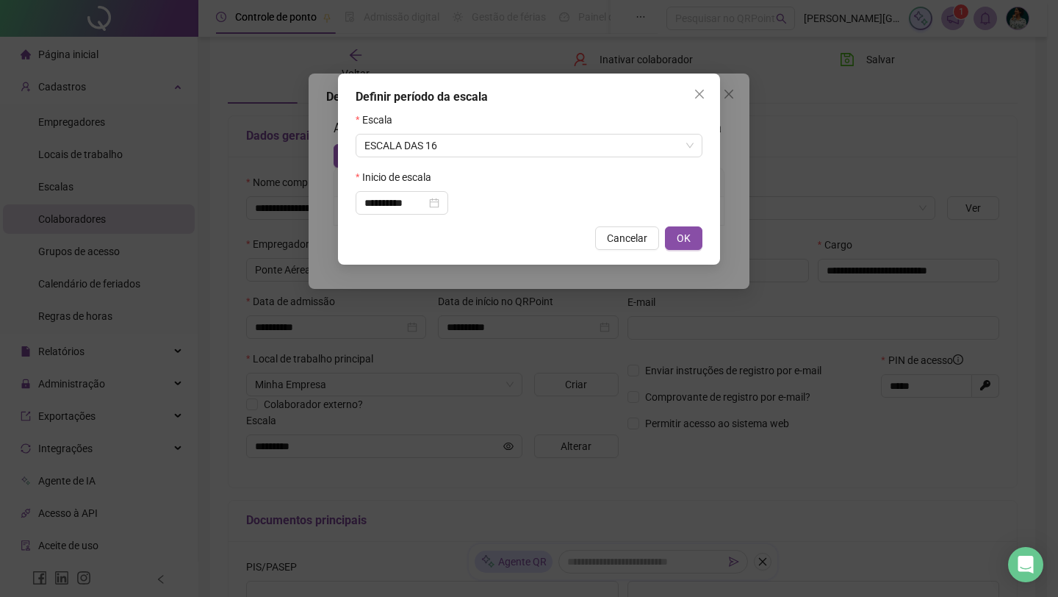
click at [691, 238] on button "OK" at bounding box center [683, 238] width 37 height 24
type input "**********"
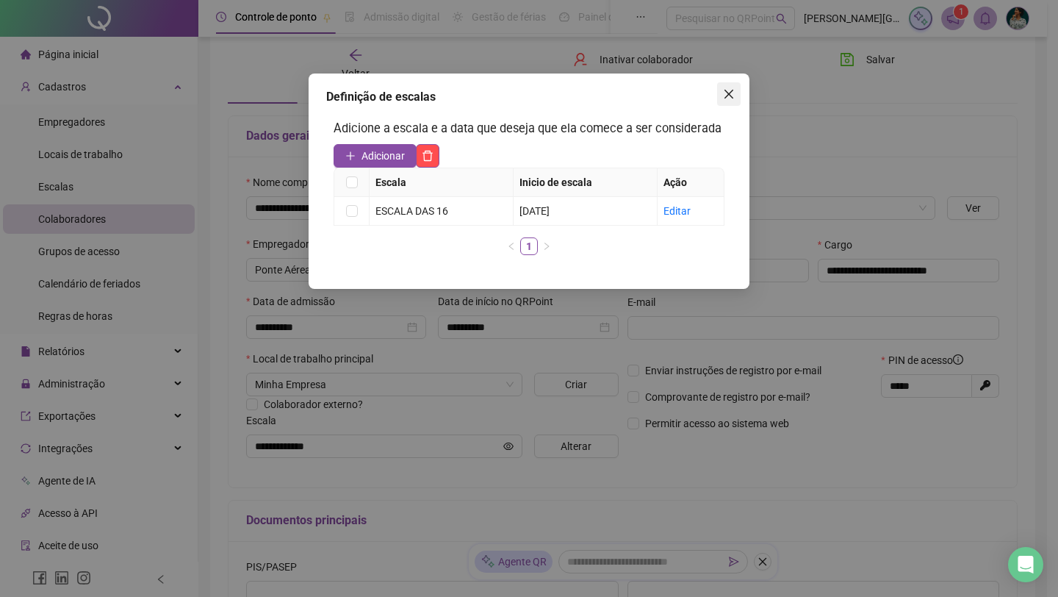
click at [730, 90] on icon "close" at bounding box center [729, 94] width 12 height 12
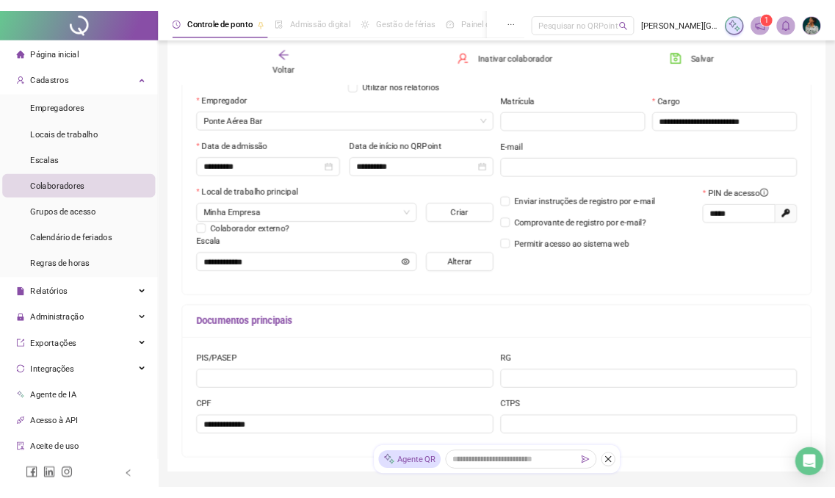
scroll to position [0, 0]
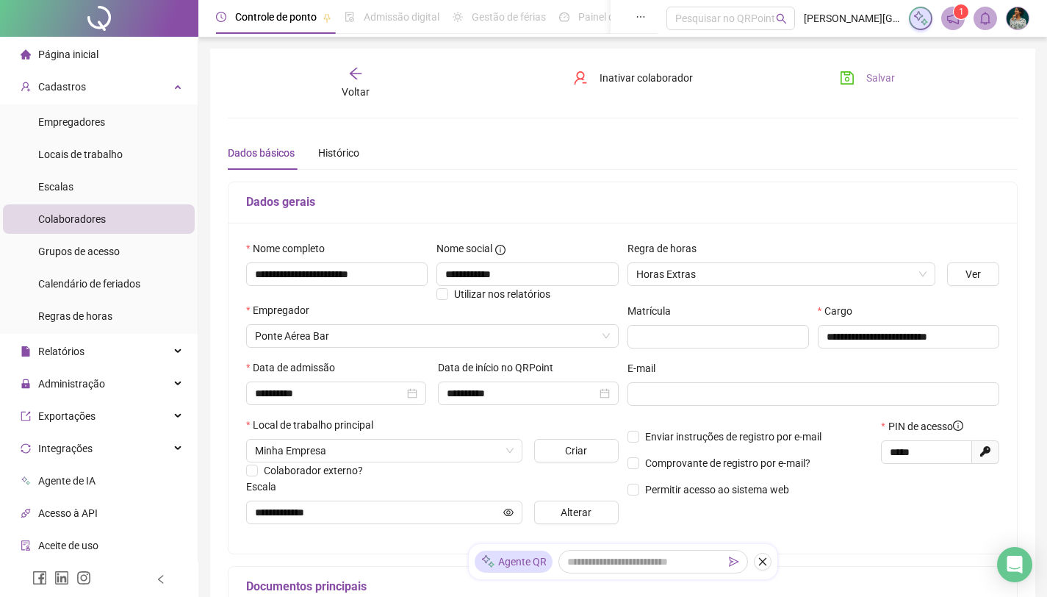
click at [860, 75] on button "Salvar" at bounding box center [867, 78] width 77 height 24
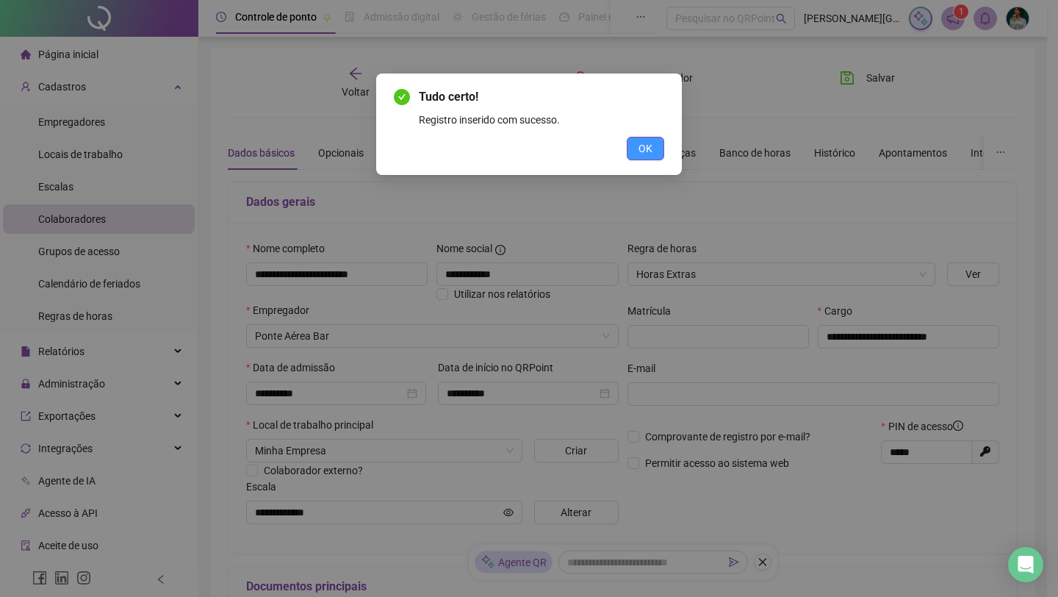
click at [650, 148] on span "OK" at bounding box center [645, 148] width 14 height 16
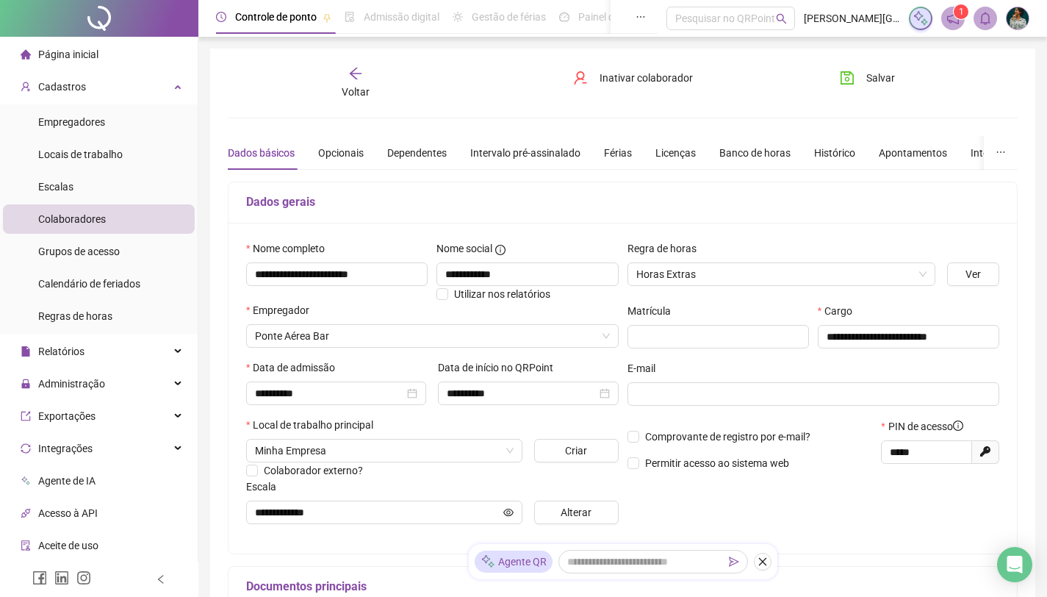
click at [354, 81] on div "Voltar" at bounding box center [356, 83] width 122 height 34
